Goal: Find specific page/section: Find specific page/section

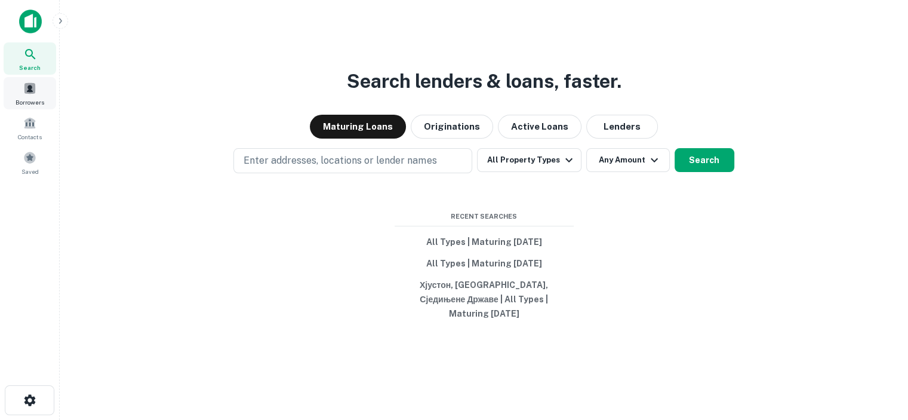
click at [33, 93] on span at bounding box center [29, 88] width 13 height 13
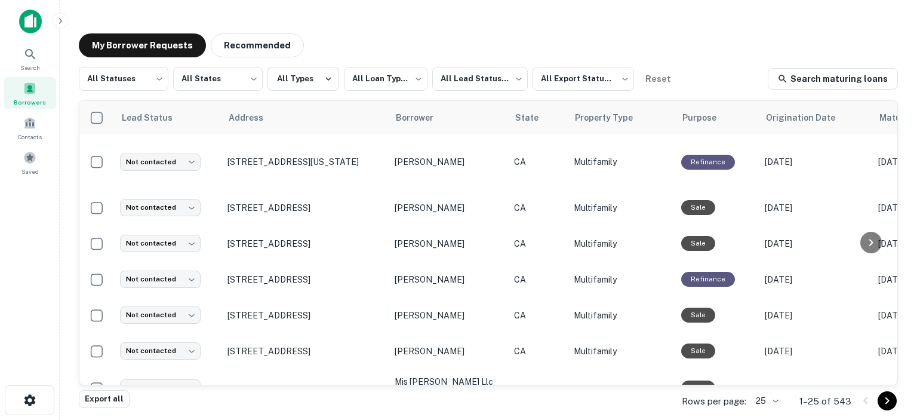
click at [28, 252] on div "Search Borrowers Contacts Saved" at bounding box center [29, 191] width 59 height 383
